Goal: Navigation & Orientation: Find specific page/section

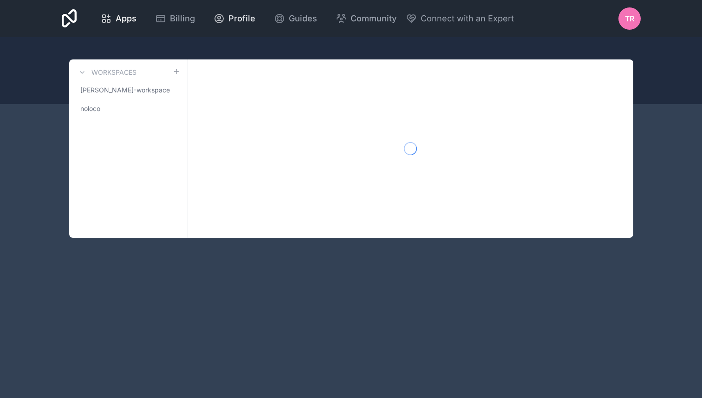
click at [235, 15] on span "Profile" at bounding box center [241, 18] width 27 height 13
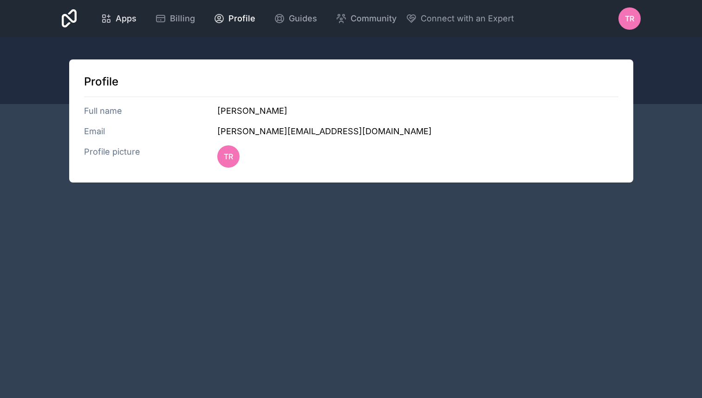
click at [118, 20] on span "Apps" at bounding box center [126, 18] width 21 height 13
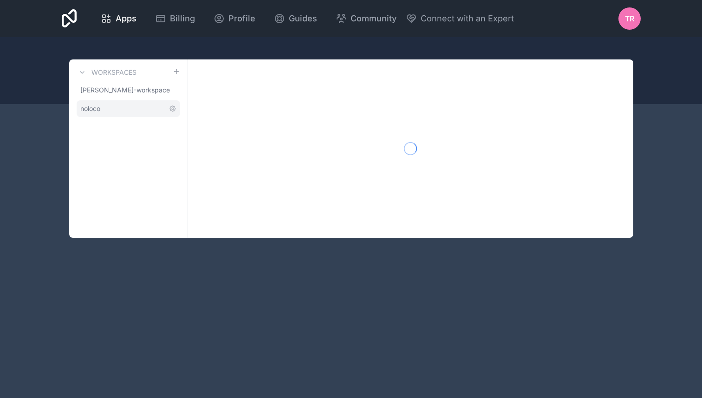
click at [99, 109] on span "noloco" at bounding box center [90, 108] width 20 height 9
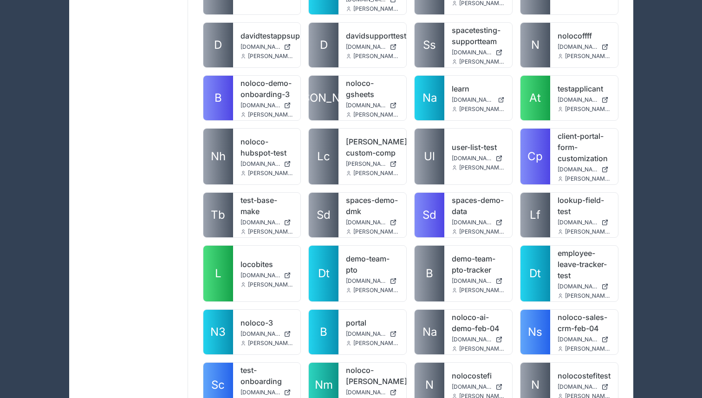
scroll to position [8343, 0]
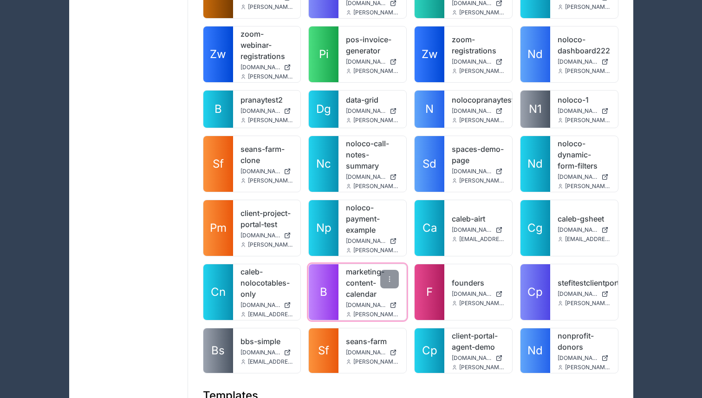
click at [323, 264] on link "B" at bounding box center [324, 292] width 30 height 56
